Goal: Go to known website: Access a specific website the user already knows

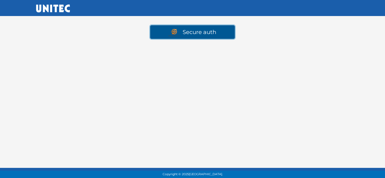
click at [197, 30] on link "Secure auth" at bounding box center [192, 32] width 85 height 14
click at [208, 30] on link "Secure auth" at bounding box center [192, 32] width 85 height 14
click at [205, 32] on link "Secure auth" at bounding box center [192, 32] width 85 height 14
